Goal: Information Seeking & Learning: Learn about a topic

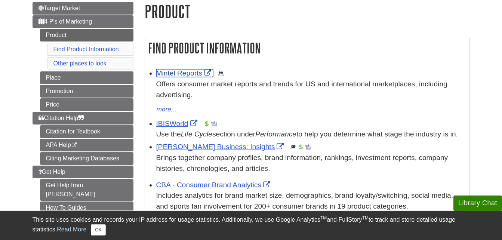
scroll to position [144, 0]
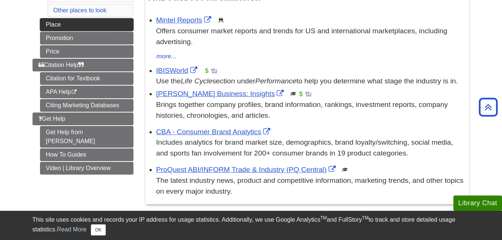
click at [75, 23] on link "Place" at bounding box center [86, 24] width 93 height 13
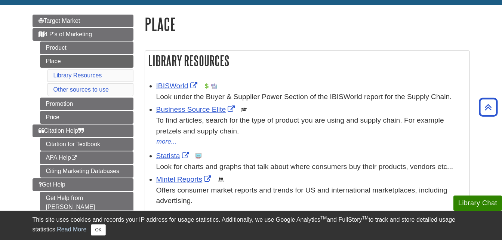
scroll to position [77, 0]
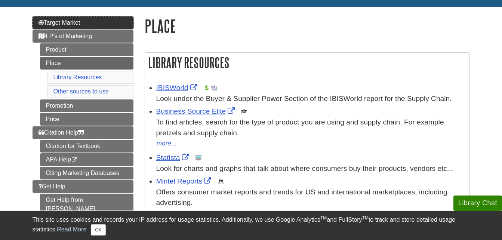
click at [103, 18] on link "Target Market" at bounding box center [82, 22] width 101 height 13
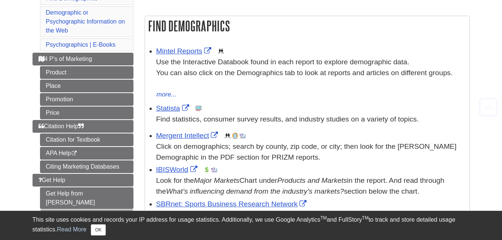
scroll to position [116, 0]
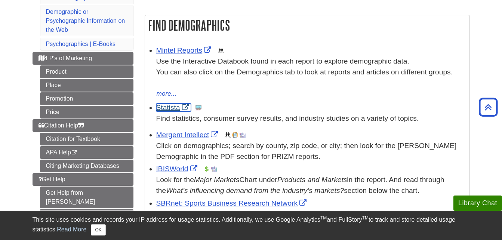
click at [176, 110] on link "Statista" at bounding box center [173, 107] width 35 height 8
click at [166, 106] on link "Statista" at bounding box center [173, 107] width 35 height 8
